Goal: Information Seeking & Learning: Learn about a topic

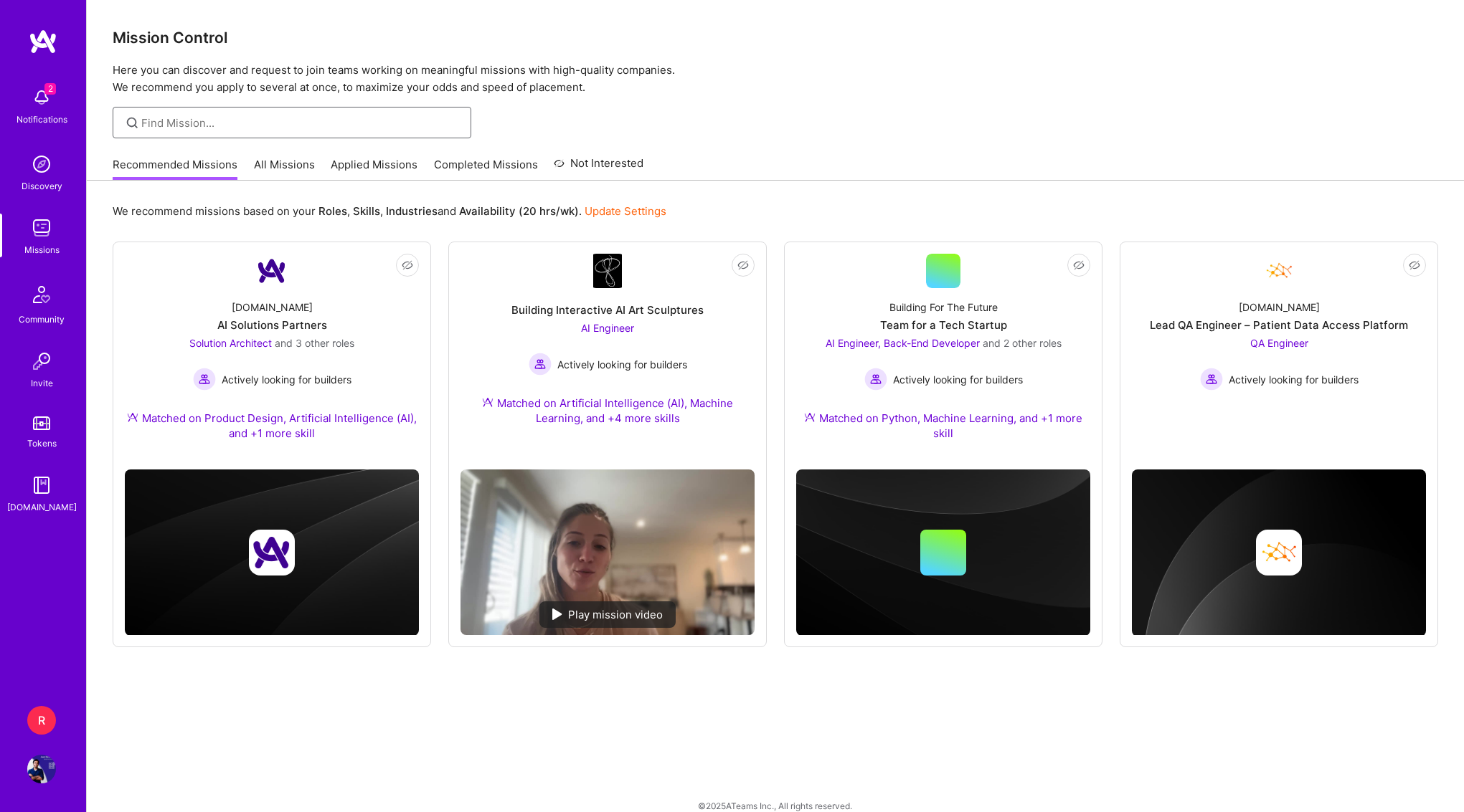
click at [193, 120] on input at bounding box center [301, 123] width 319 height 16
click at [276, 141] on div "Mission Control Here you can discover and request to join teams working on mean…" at bounding box center [776, 415] width 1377 height 830
click at [271, 164] on link "All Missions" at bounding box center [284, 169] width 61 height 23
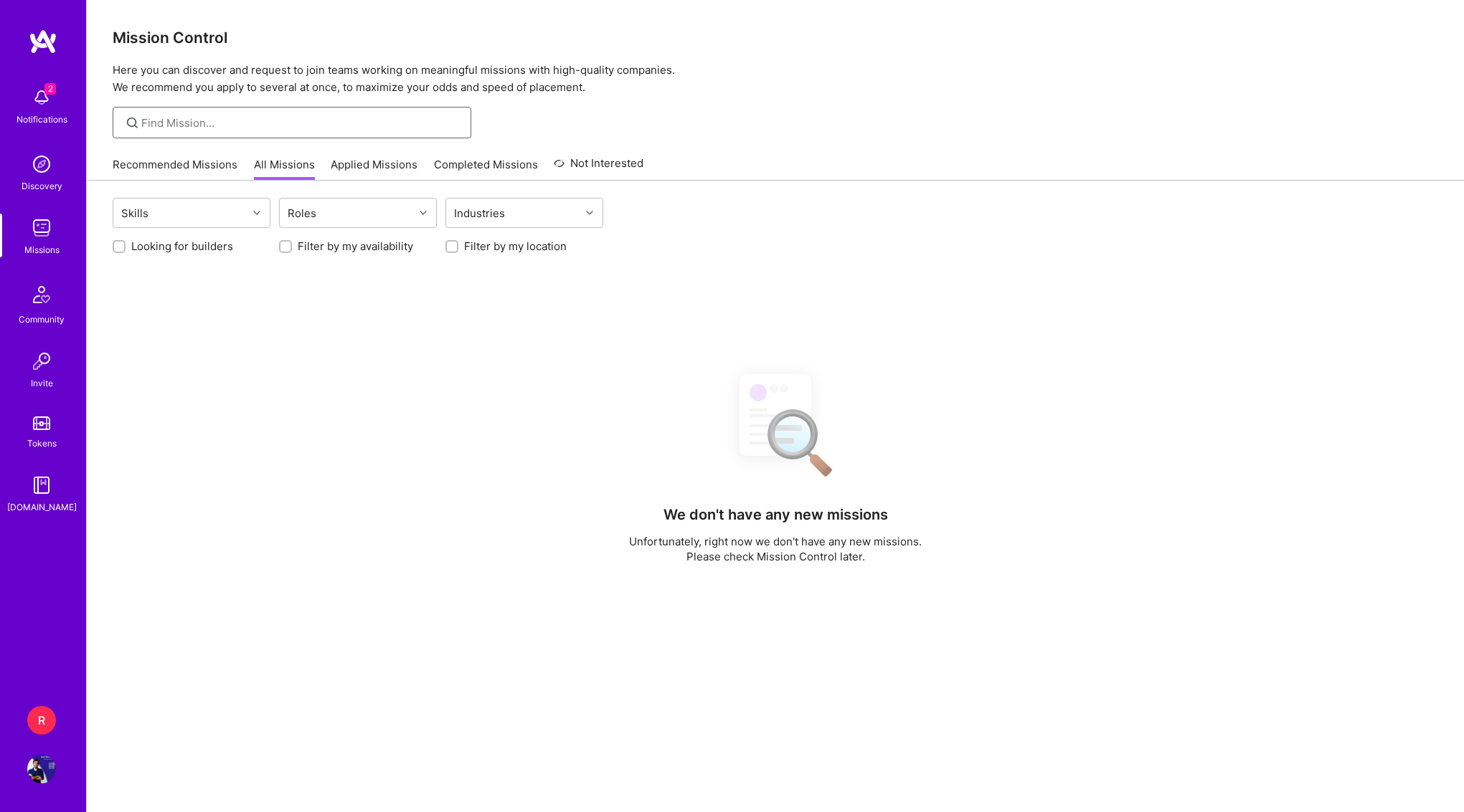
click at [307, 117] on input at bounding box center [301, 123] width 319 height 16
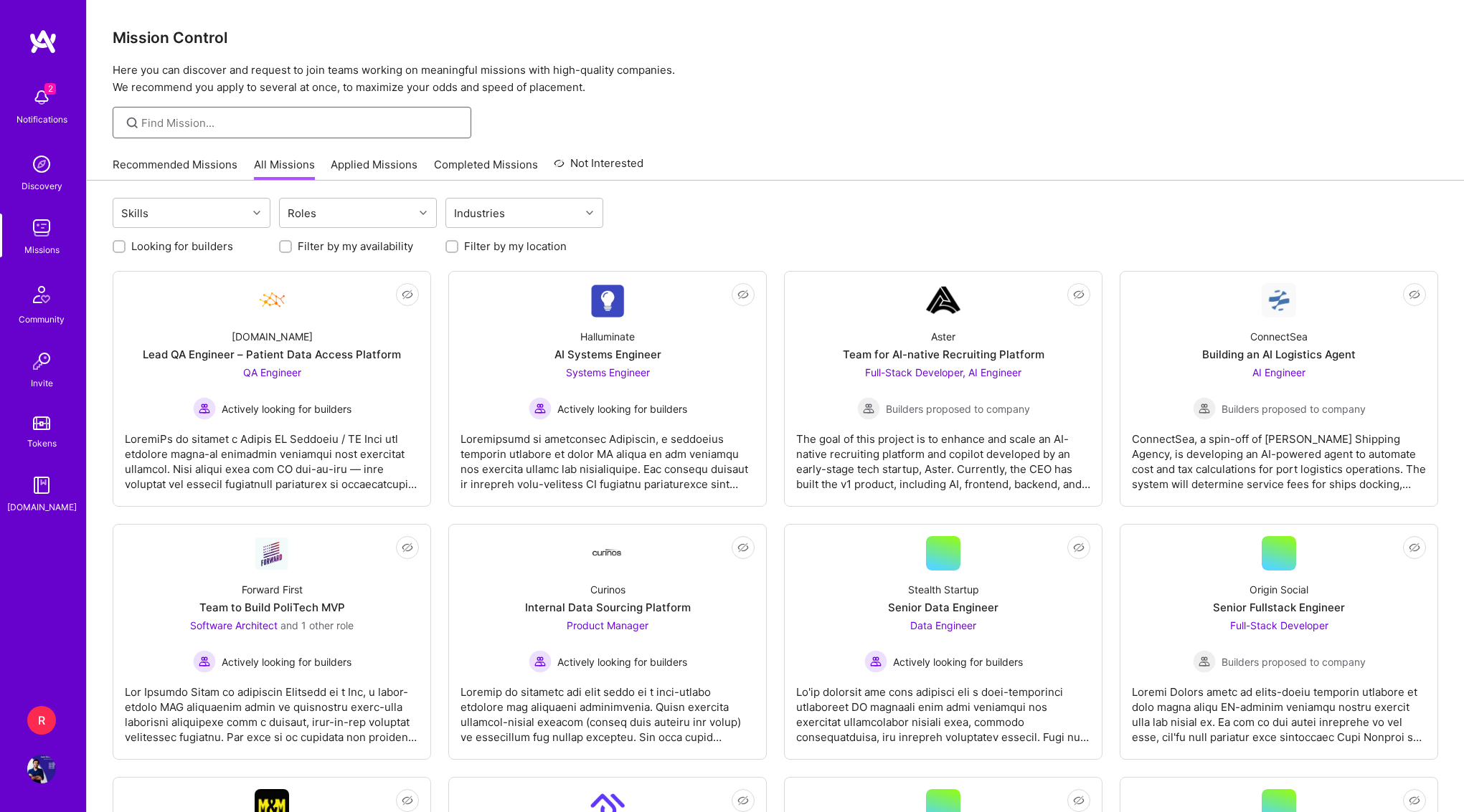
scroll to position [10, 0]
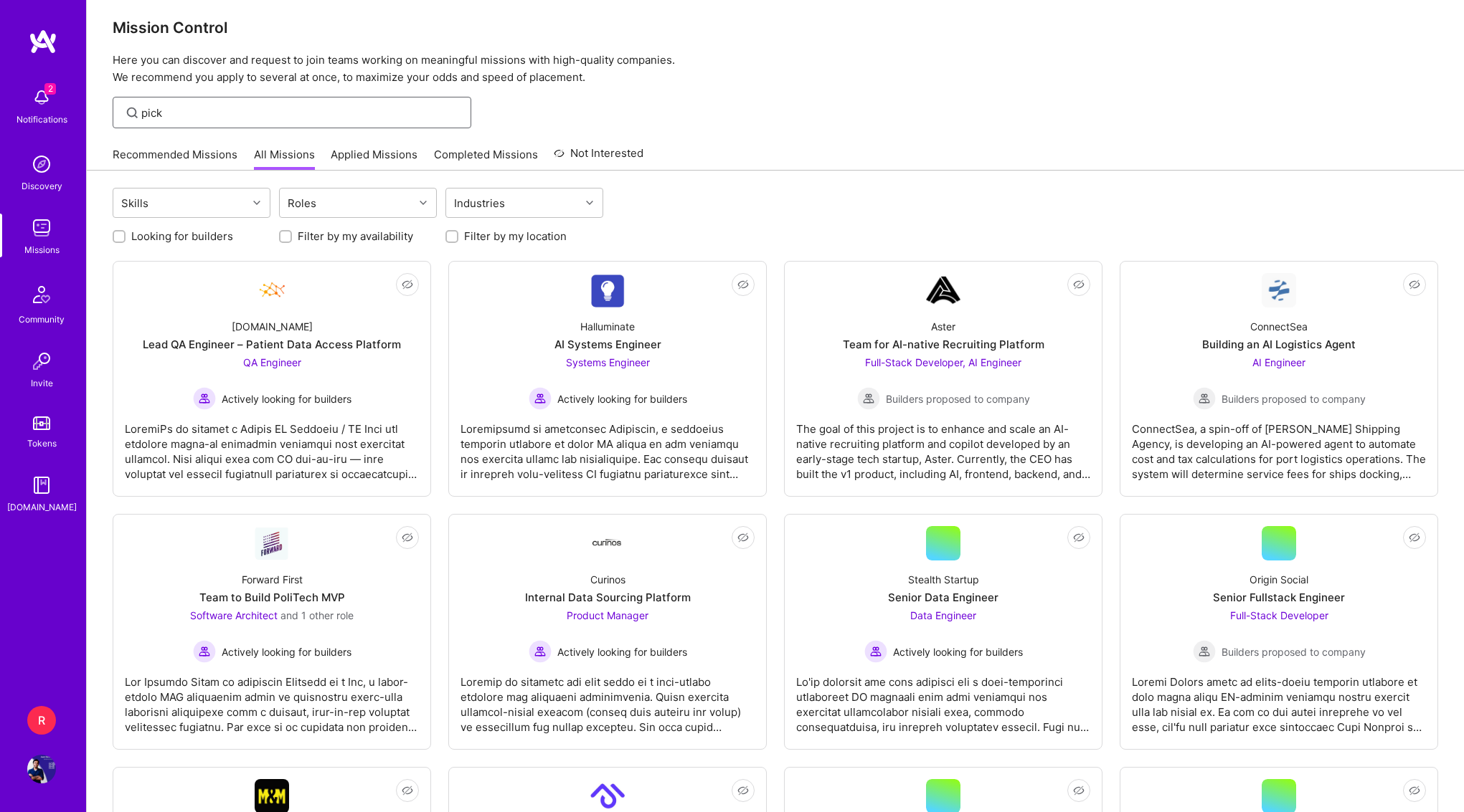
type input "pick"
click at [394, 122] on div "pick" at bounding box center [292, 112] width 359 height 32
click at [357, 108] on input "pick" at bounding box center [301, 113] width 319 height 16
click at [205, 114] on input "pick" at bounding box center [301, 113] width 319 height 16
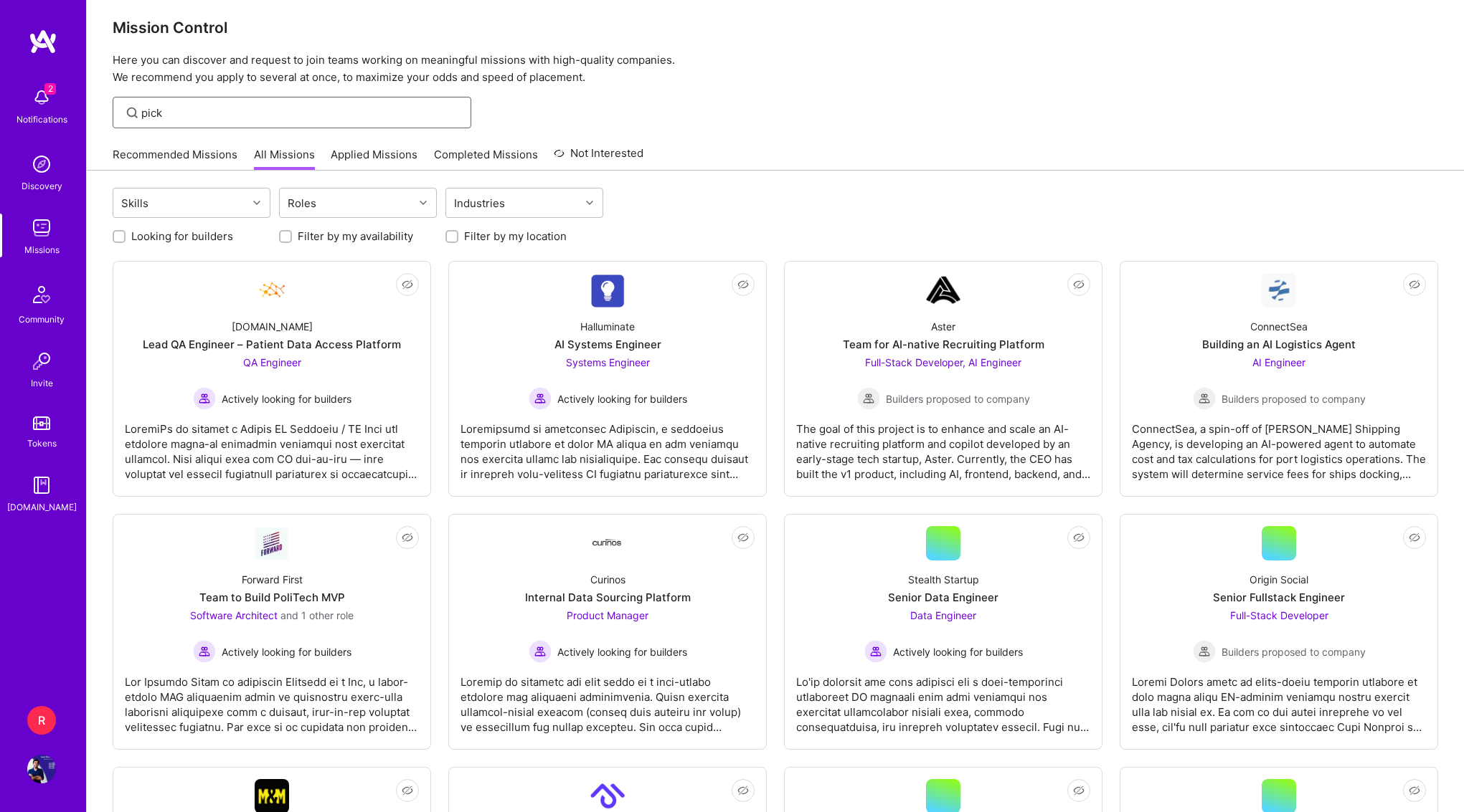
click at [205, 114] on input "pick" at bounding box center [301, 113] width 319 height 16
type input "pic"
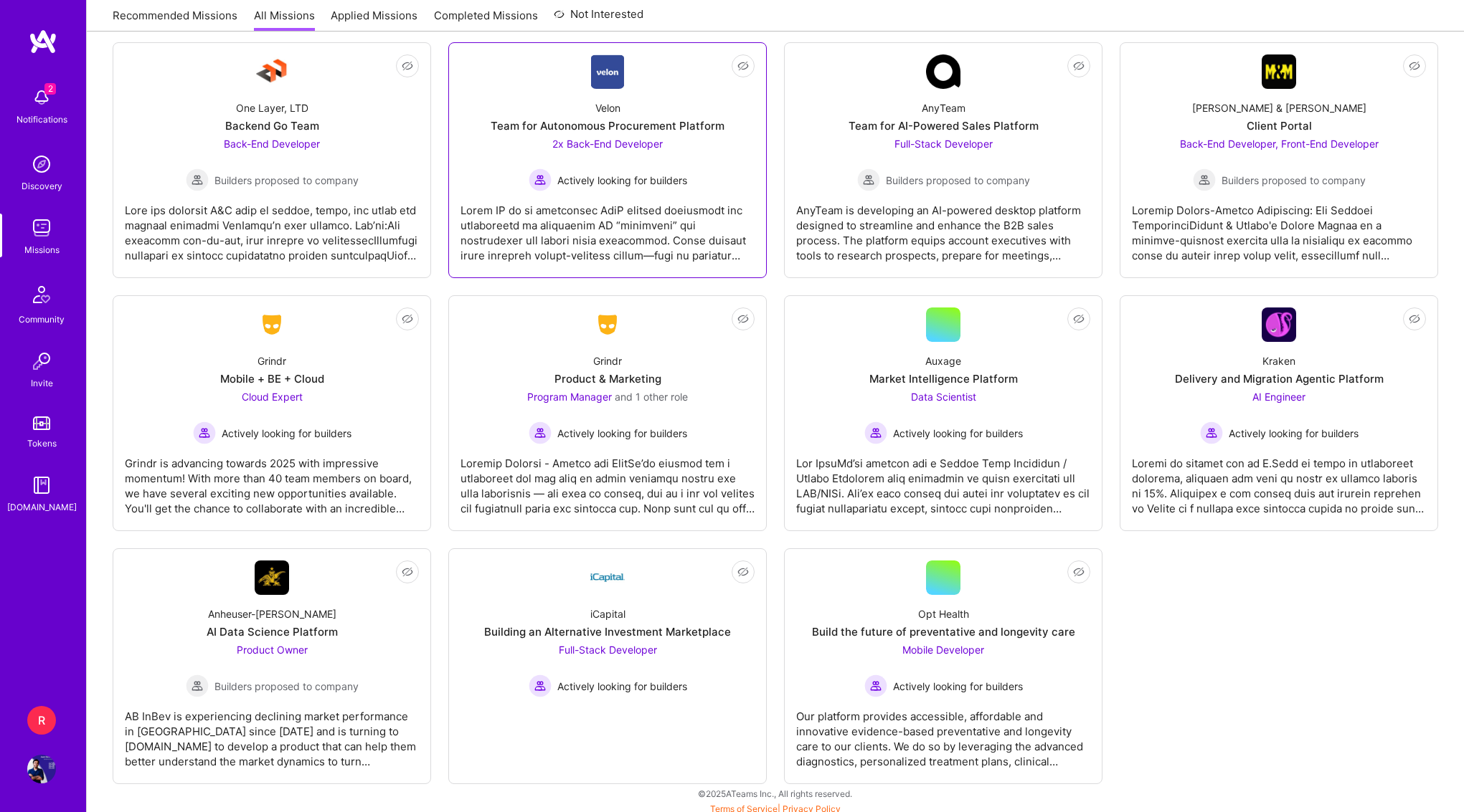
scroll to position [3139, 0]
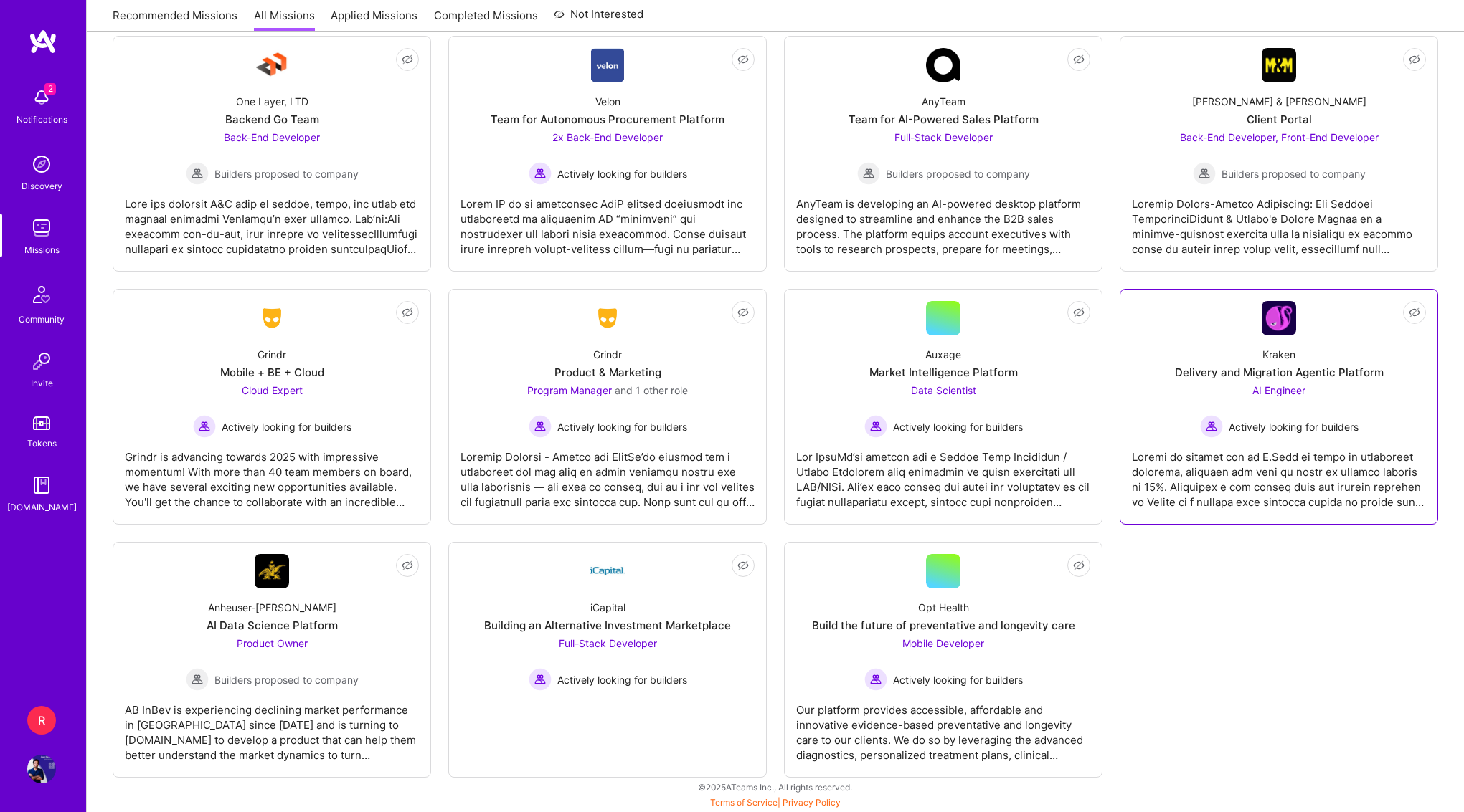
click at [1263, 411] on div "AI Engineer Actively looking for builders" at bounding box center [1279, 410] width 158 height 55
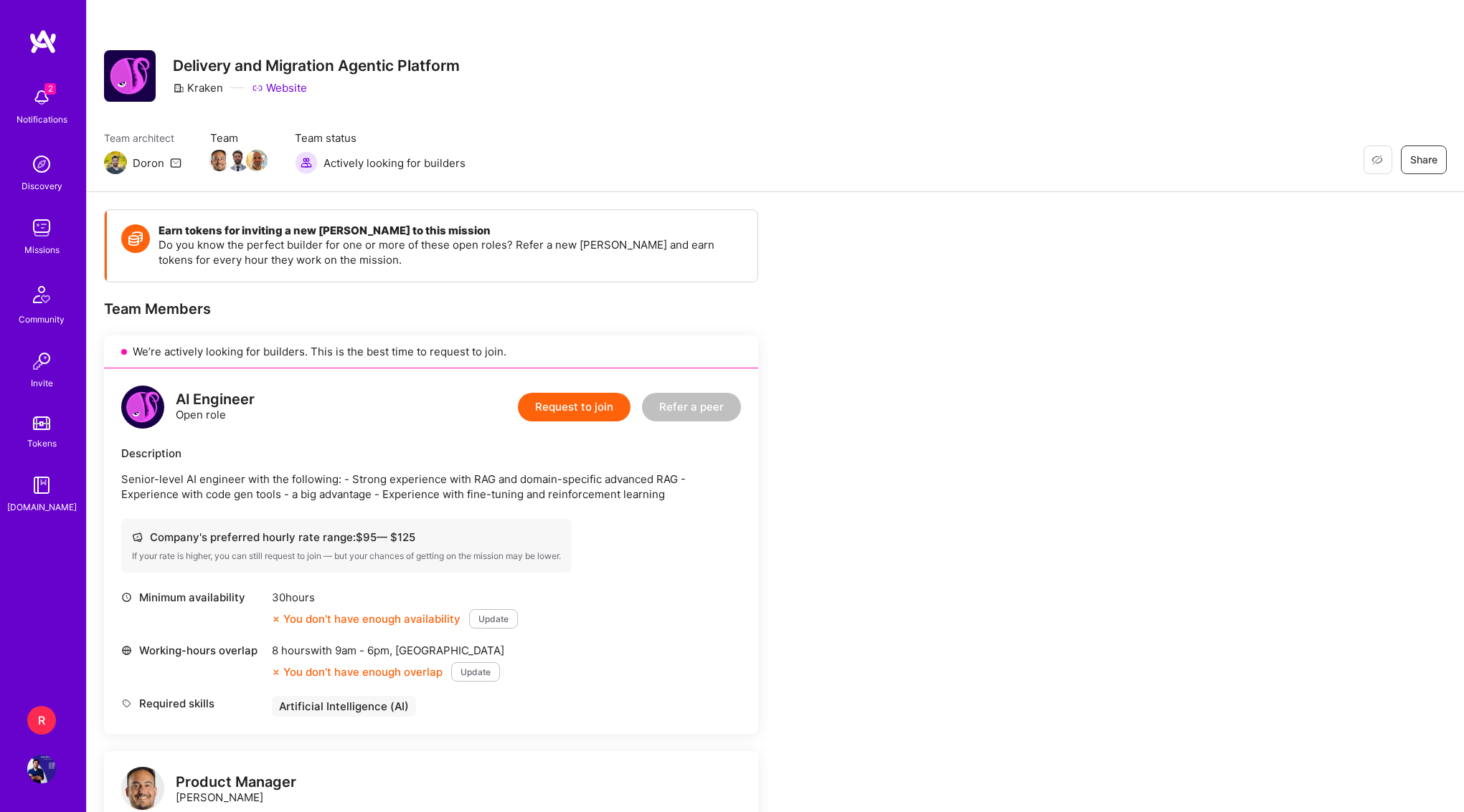
click at [449, 487] on p "Senior-level AI engineer with the following: - Strong experience with RAG and d…" at bounding box center [430, 486] width 620 height 30
drag, startPoint x: 449, startPoint y: 487, endPoint x: 444, endPoint y: 504, distance: 17.7
click at [444, 504] on div "AI Engineer Open role Request to join Refer a peer Description Senior-level AI …" at bounding box center [430, 550] width 654 height 365
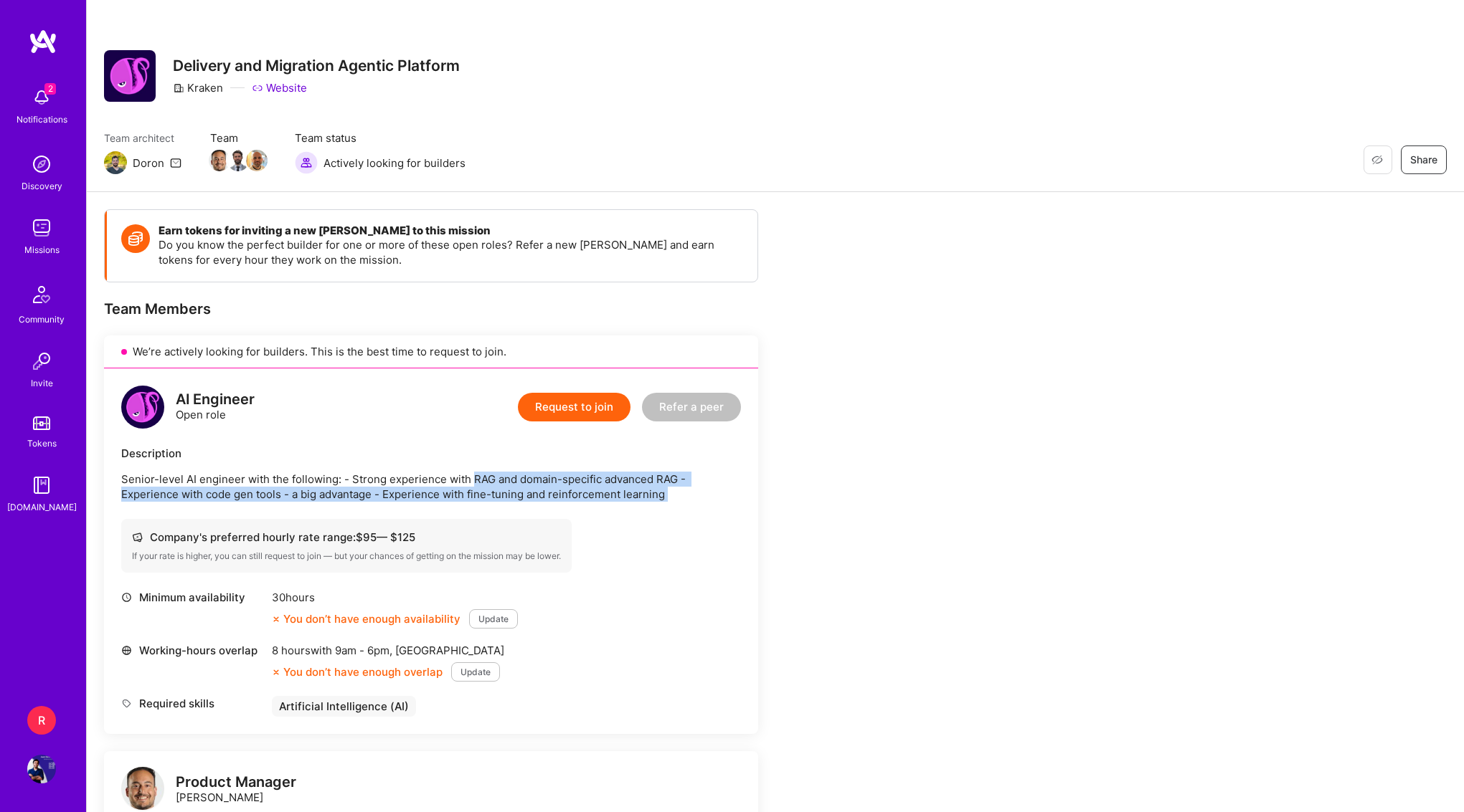
drag, startPoint x: 444, startPoint y: 504, endPoint x: 470, endPoint y: 477, distance: 37.5
click at [470, 477] on div "AI Engineer Open role Request to join Refer a peer Description Senior-level AI …" at bounding box center [430, 550] width 654 height 365
click at [470, 477] on p "Senior-level AI engineer with the following: - Strong experience with RAG and d…" at bounding box center [430, 486] width 620 height 30
drag, startPoint x: 470, startPoint y: 477, endPoint x: 462, endPoint y: 493, distance: 17.9
click at [462, 493] on p "Senior-level AI engineer with the following: - Strong experience with RAG and d…" at bounding box center [430, 486] width 620 height 30
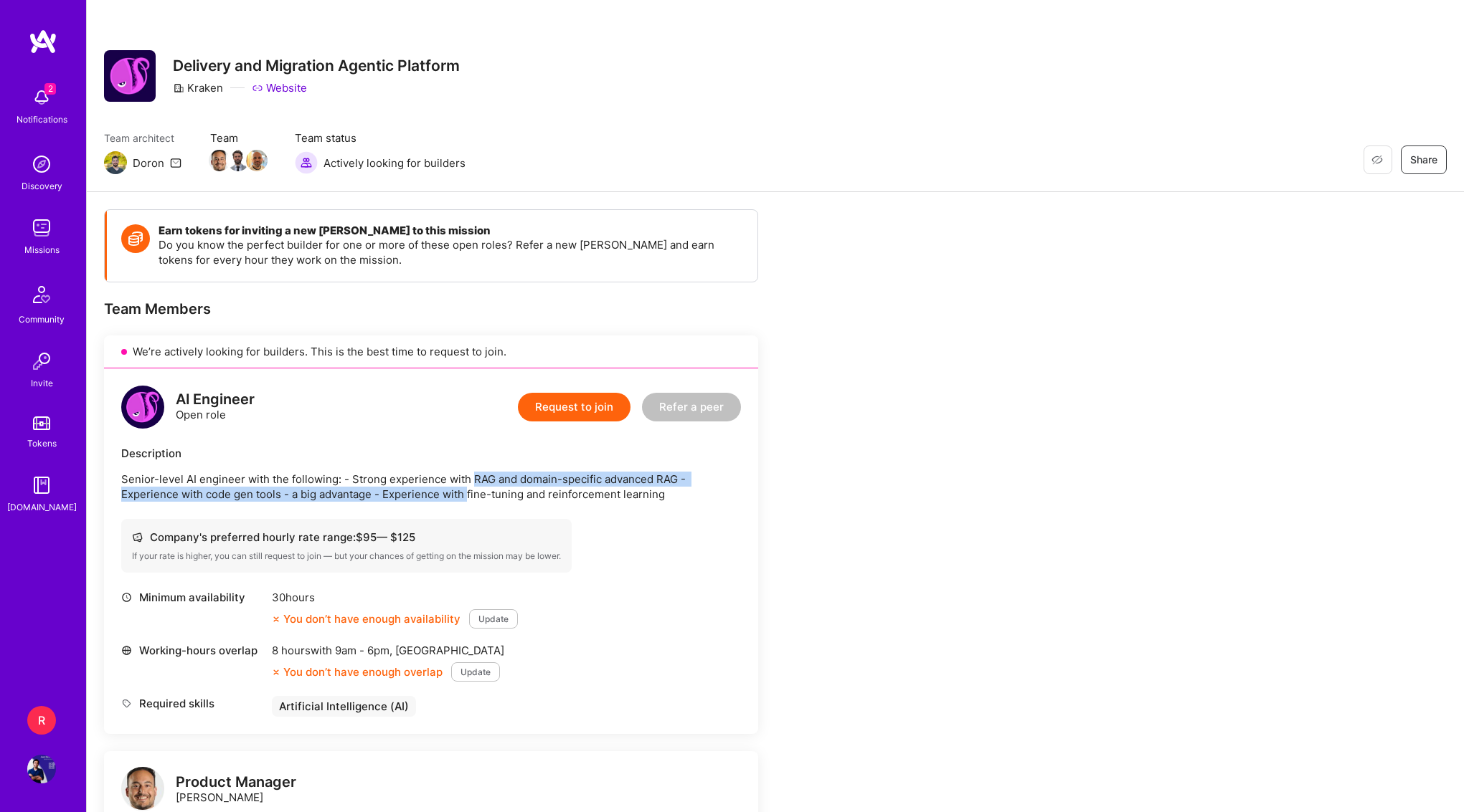
click at [462, 493] on p "Senior-level AI engineer with the following: - Strong experience with RAG and d…" at bounding box center [430, 486] width 620 height 30
drag, startPoint x: 462, startPoint y: 493, endPoint x: 478, endPoint y: 473, distance: 25.6
click at [476, 475] on p "Senior-level AI engineer with the following: - Strong experience with RAG and d…" at bounding box center [430, 486] width 620 height 30
click at [271, 81] on link "Website" at bounding box center [279, 88] width 55 height 16
click at [30, 98] on img at bounding box center [42, 98] width 29 height 29
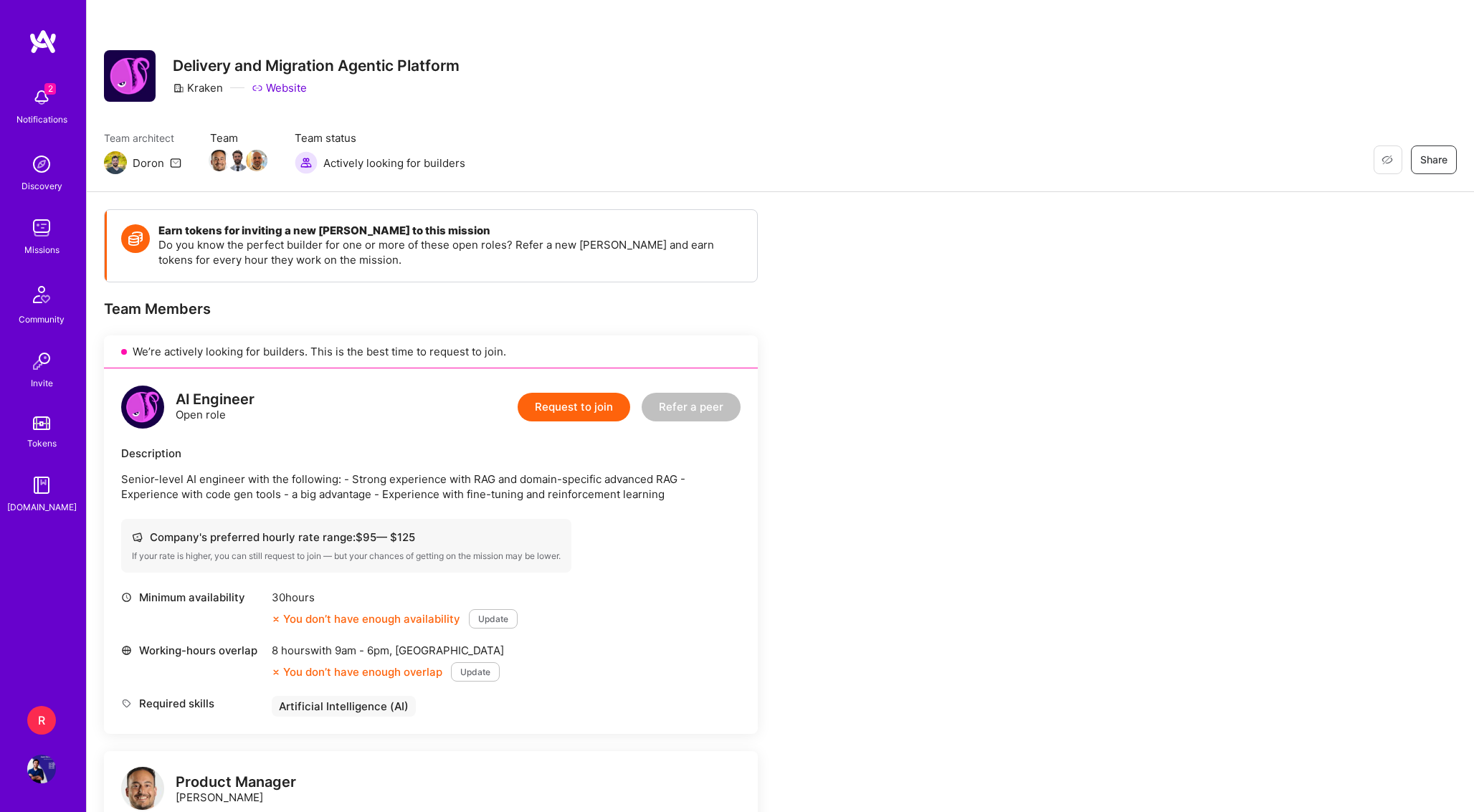
click at [34, 98] on div "2 Notifications Discovery Missions Community Invite Tokens [DOMAIN_NAME]" at bounding box center [43, 297] width 86 height 434
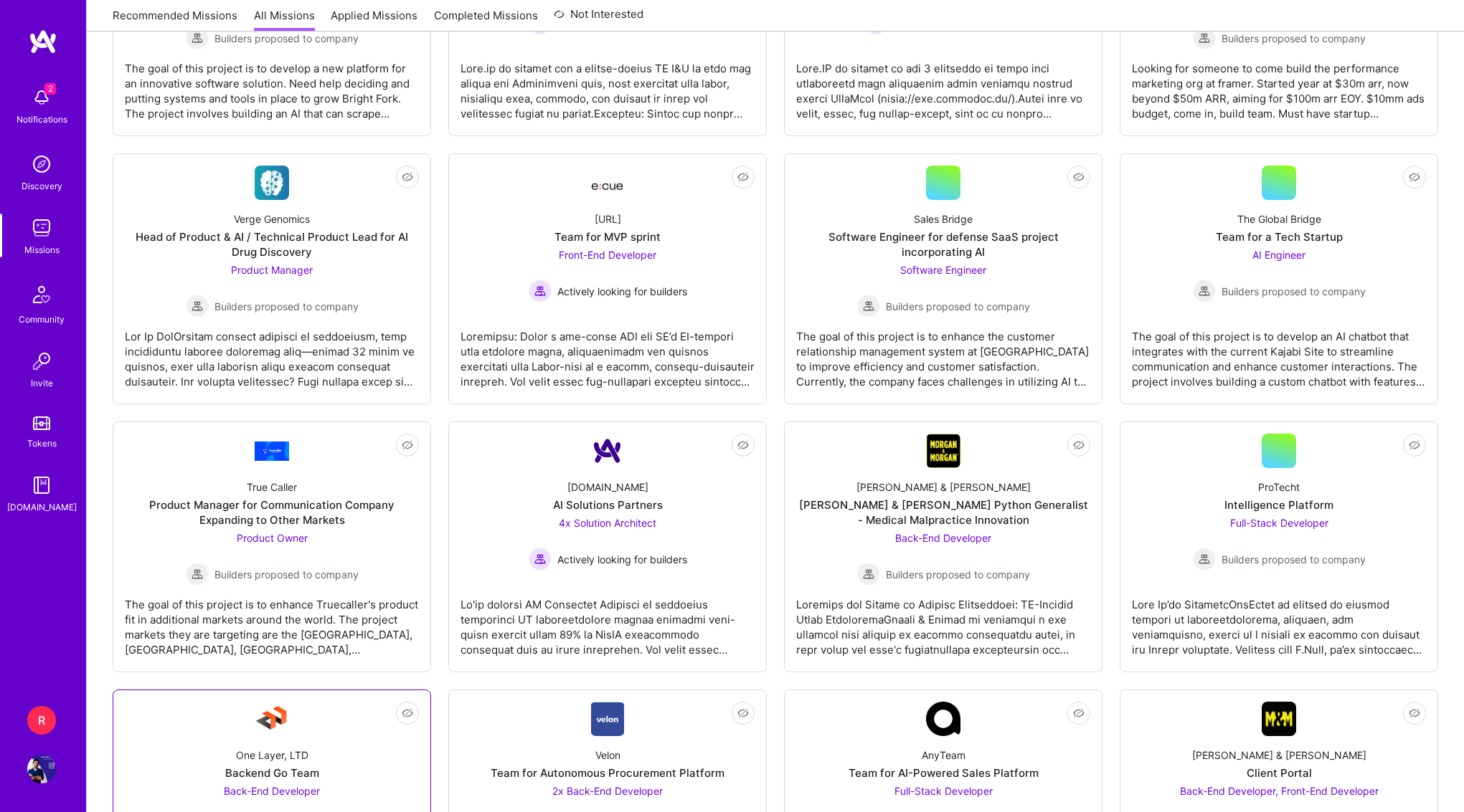
scroll to position [2454, 0]
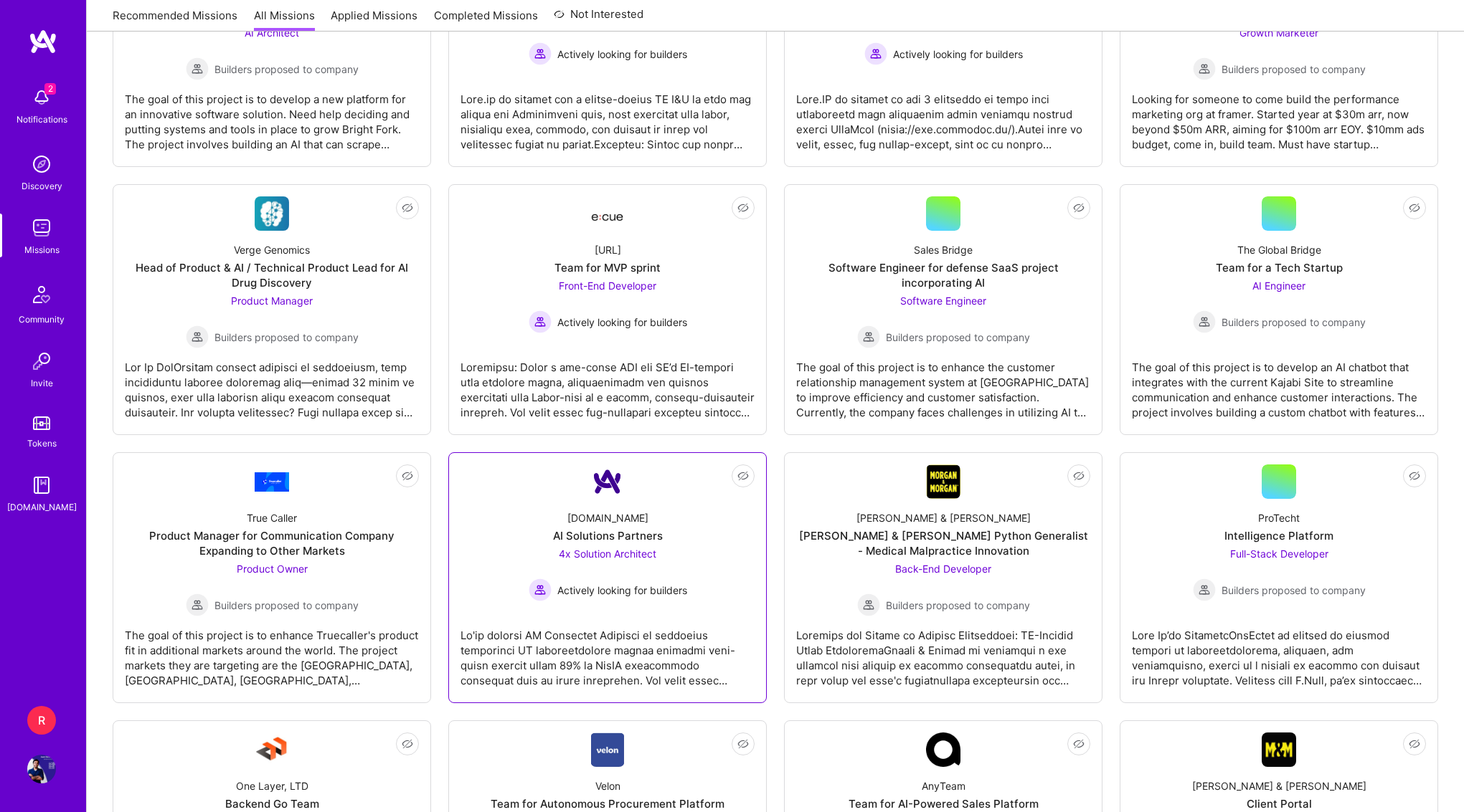
click at [697, 490] on link "Not Interested [DOMAIN_NAME] AI Solutions Partners 4x Solution Architect Active…" at bounding box center [607, 578] width 294 height 227
